Goal: Transaction & Acquisition: Purchase product/service

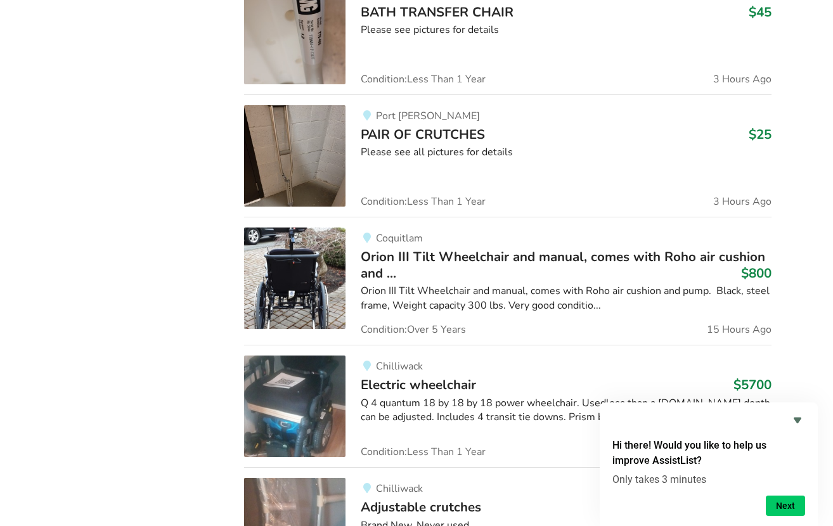
scroll to position [708, 0]
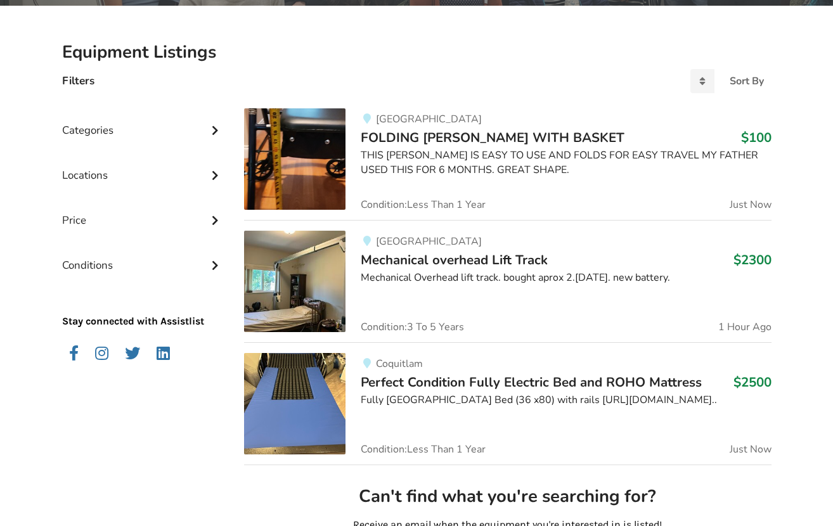
scroll to position [243, 0]
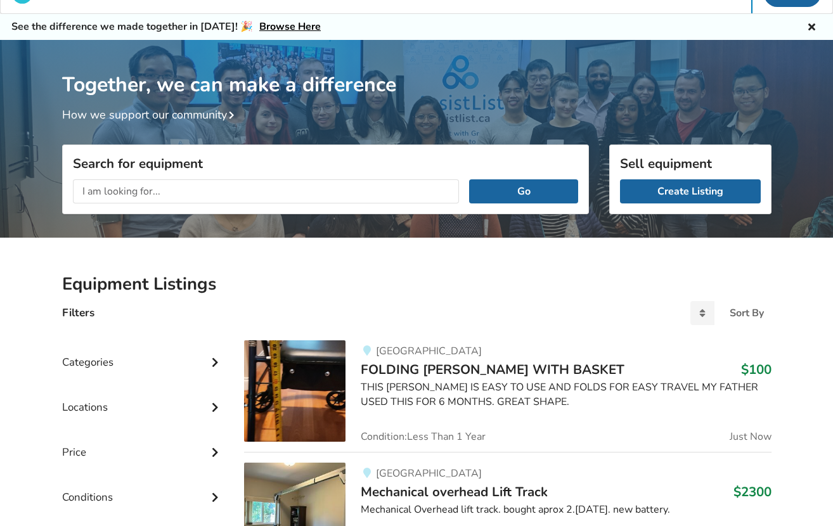
scroll to position [27, 0]
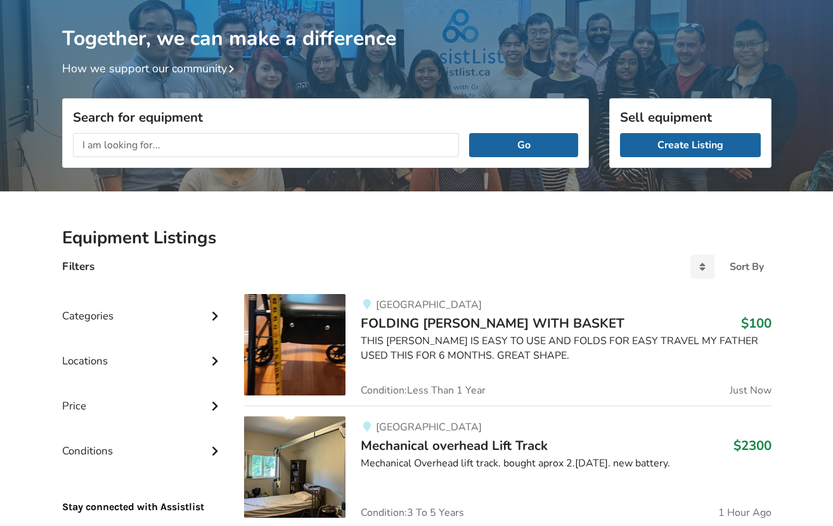
scroll to position [72, 0]
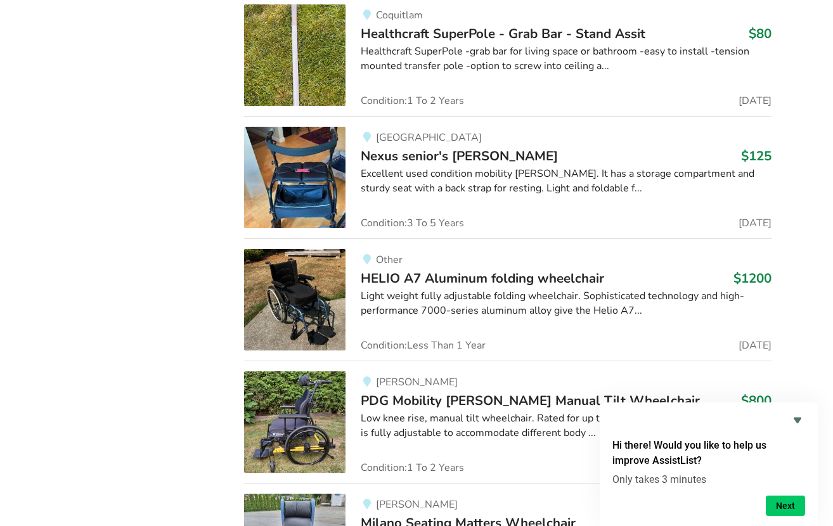
scroll to position [5426, 0]
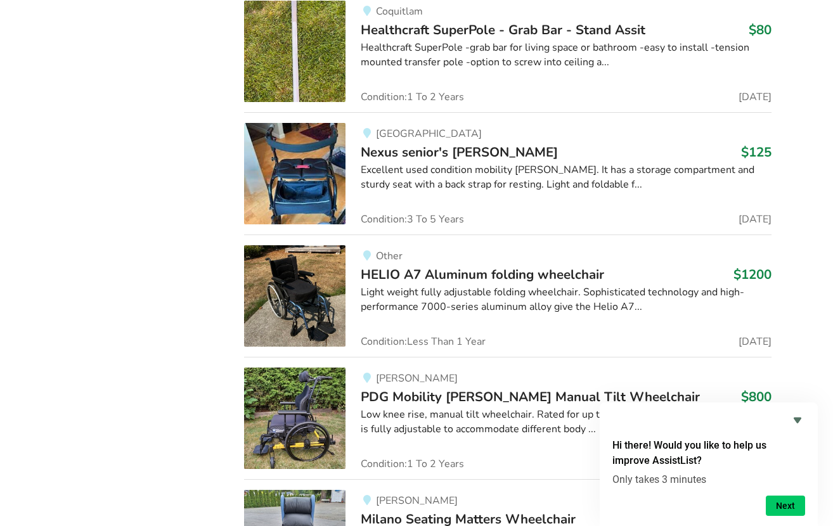
click at [407, 266] on span "HELIO A7 Aluminum folding wheelchair" at bounding box center [482, 275] width 243 height 18
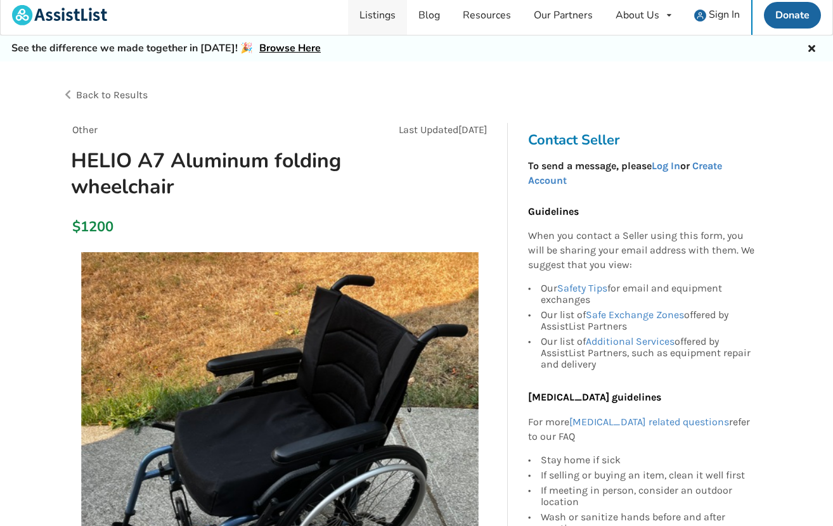
scroll to position [6, 0]
click at [379, 20] on link "Listings" at bounding box center [377, 14] width 59 height 39
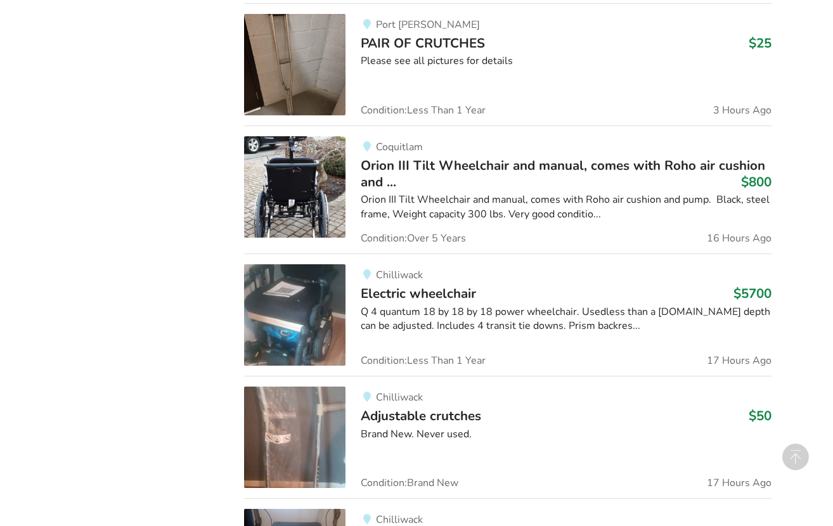
scroll to position [1099, 0]
